Goal: Task Accomplishment & Management: Manage account settings

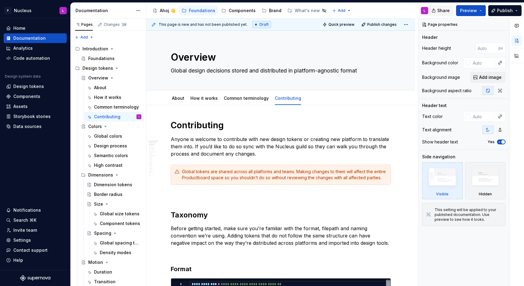
click at [442, 11] on span "Share" at bounding box center [443, 11] width 12 height 6
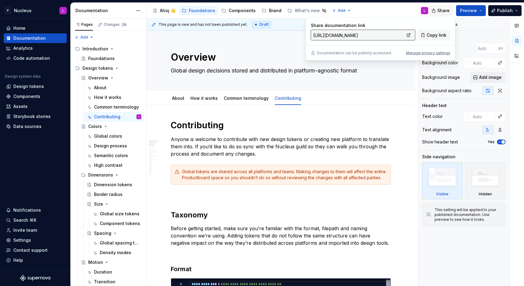
click at [442, 11] on span "Share" at bounding box center [443, 11] width 12 height 6
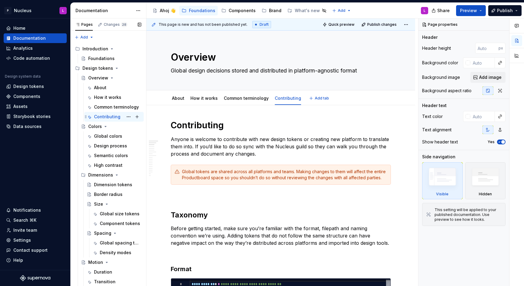
type textarea "*"
click at [35, 227] on div "Invite team" at bounding box center [25, 230] width 24 height 6
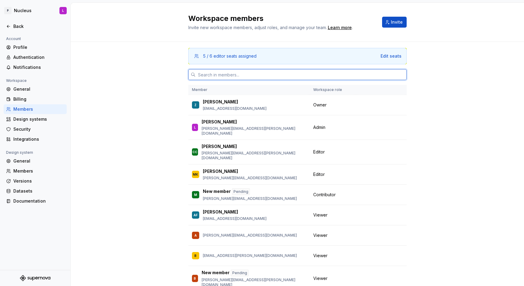
click at [255, 76] on input "text" at bounding box center [301, 74] width 211 height 11
type input "[PERSON_NAME]"
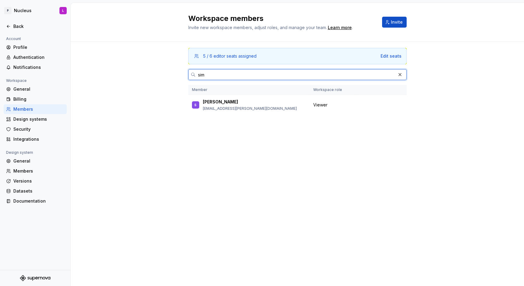
type input "simo"
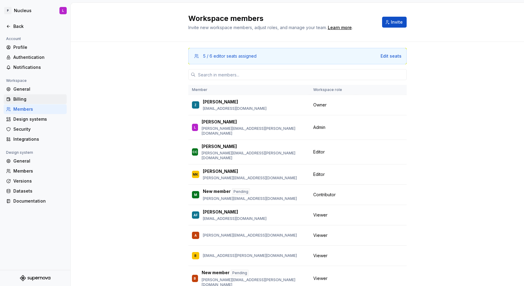
click at [57, 103] on div "Billing" at bounding box center [35, 99] width 63 height 10
